Goal: Find specific page/section: Find specific page/section

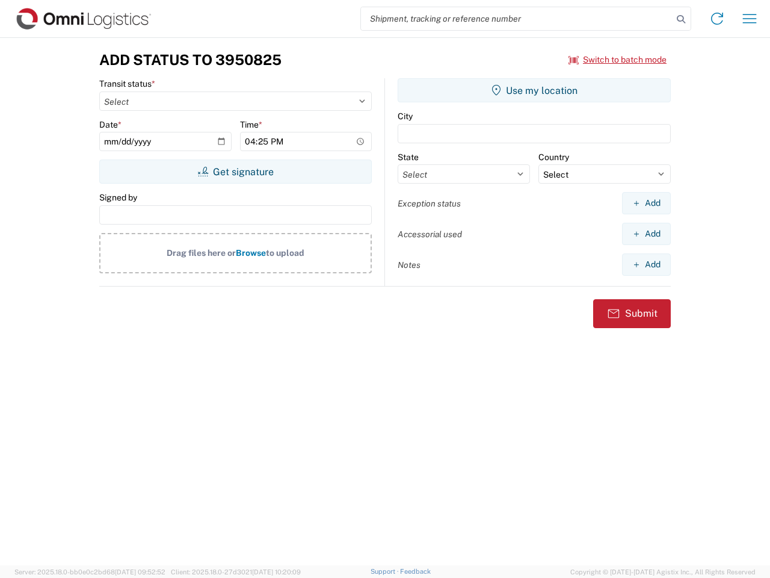
click at [517, 19] on input "search" at bounding box center [517, 18] width 312 height 23
click at [681, 19] on icon at bounding box center [681, 19] width 17 height 17
click at [717, 19] on icon at bounding box center [717, 18] width 19 height 19
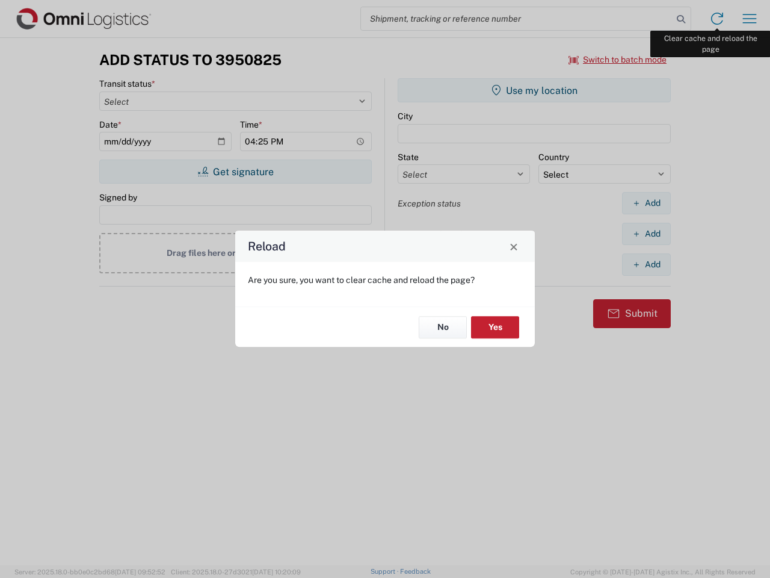
click at [750, 19] on div "Reload Are you sure, you want to clear cache and reload the page? No Yes" at bounding box center [385, 289] width 770 height 578
click at [618, 60] on div "Reload Are you sure, you want to clear cache and reload the page? No Yes" at bounding box center [385, 289] width 770 height 578
click at [235, 171] on div "Reload Are you sure, you want to clear cache and reload the page? No Yes" at bounding box center [385, 289] width 770 height 578
click at [534, 90] on div "Reload Are you sure, you want to clear cache and reload the page? No Yes" at bounding box center [385, 289] width 770 height 578
click at [646, 203] on div "Reload Are you sure, you want to clear cache and reload the page? No Yes" at bounding box center [385, 289] width 770 height 578
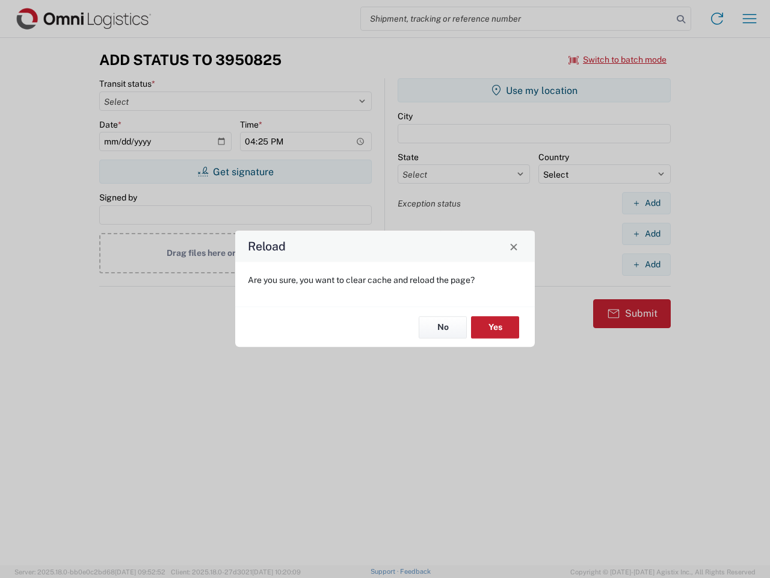
click at [646, 233] on div "Reload Are you sure, you want to clear cache and reload the page? No Yes" at bounding box center [385, 289] width 770 height 578
click at [646, 264] on div "Reload Are you sure, you want to clear cache and reload the page? No Yes" at bounding box center [385, 289] width 770 height 578
